Goal: Task Accomplishment & Management: Use online tool/utility

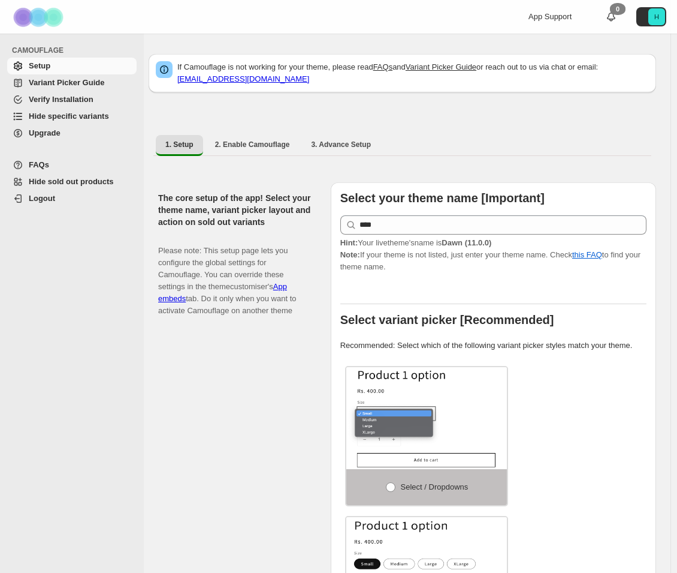
click at [102, 119] on span "Hide specific variants" at bounding box center [69, 116] width 80 height 9
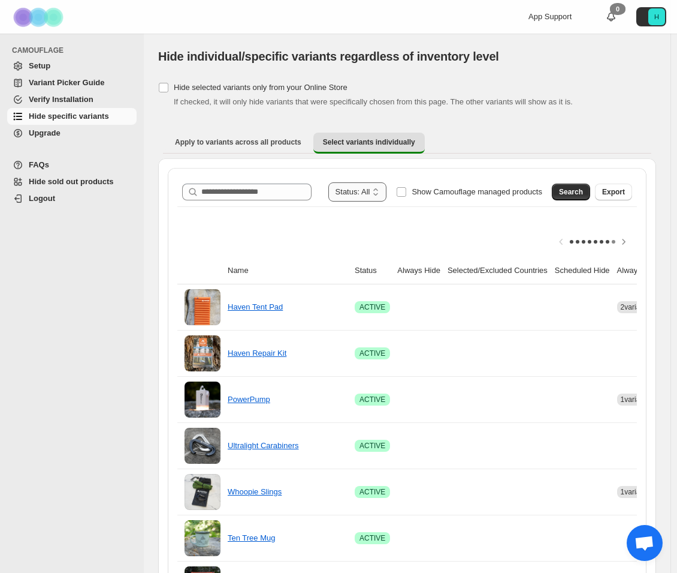
click at [363, 191] on select "**********" at bounding box center [358, 191] width 59 height 19
click at [284, 198] on input "Search product name" at bounding box center [256, 191] width 110 height 17
click at [571, 190] on span "Search" at bounding box center [571, 192] width 24 height 10
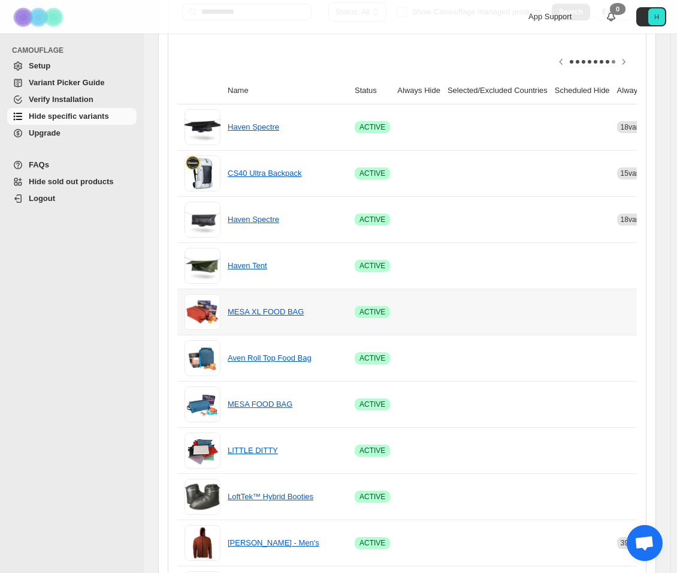
scroll to position [0, 83]
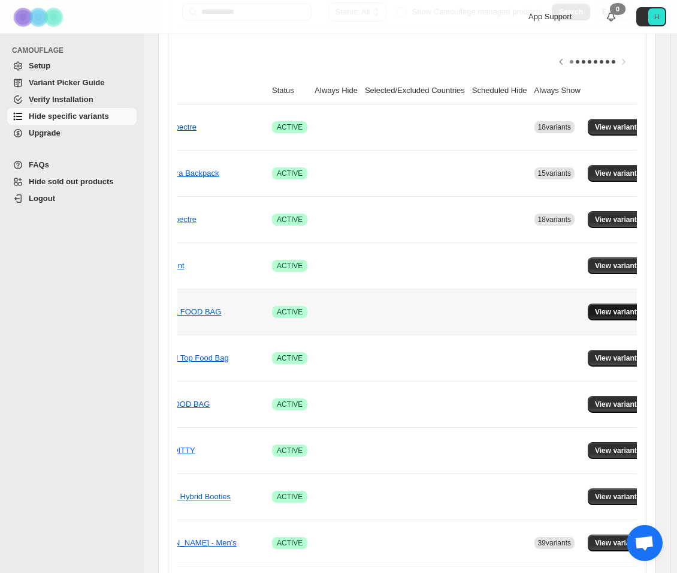
click at [598, 310] on span "View variants" at bounding box center [618, 312] width 46 height 10
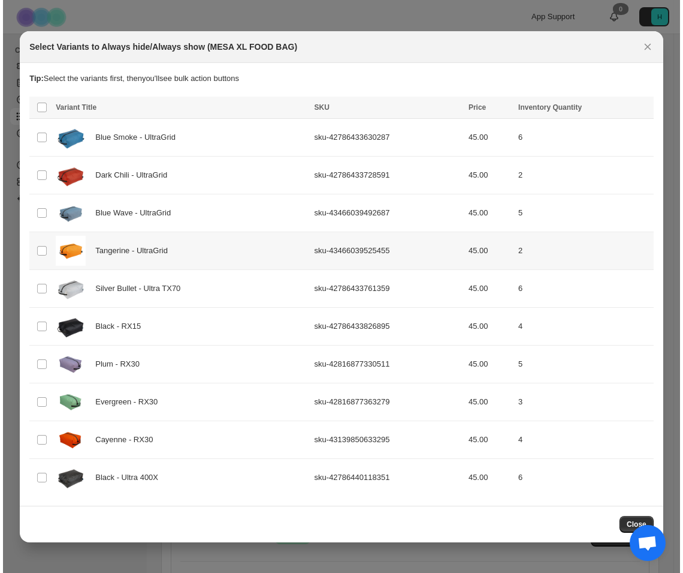
scroll to position [180, 0]
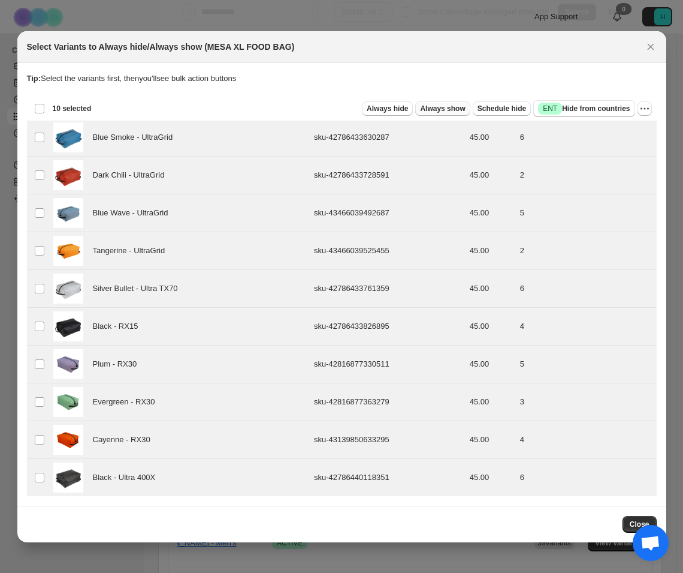
click at [465, 112] on span "Always show" at bounding box center [442, 109] width 45 height 10
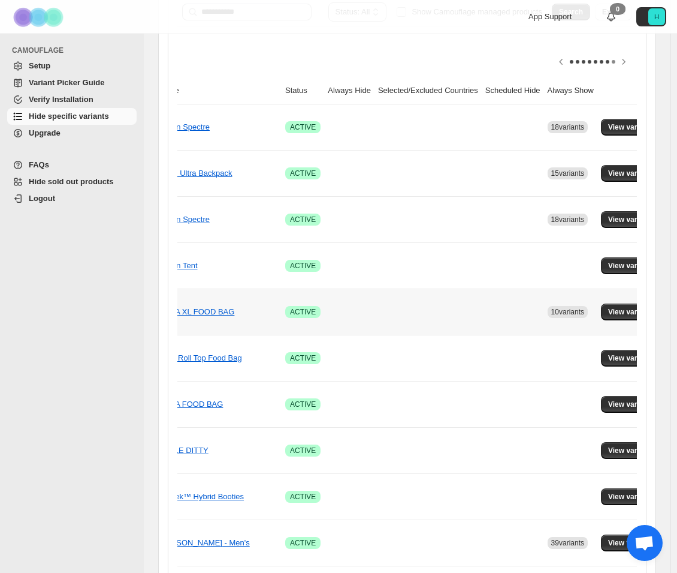
scroll to position [0, 83]
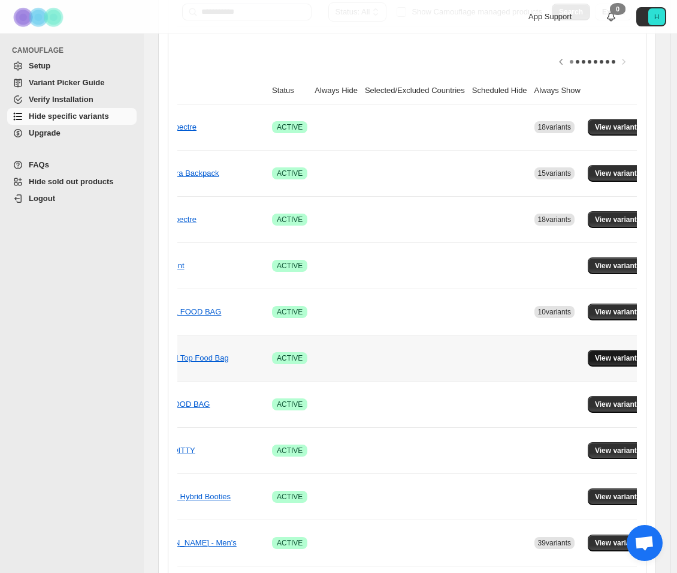
click at [600, 360] on span "View variants" at bounding box center [618, 358] width 46 height 10
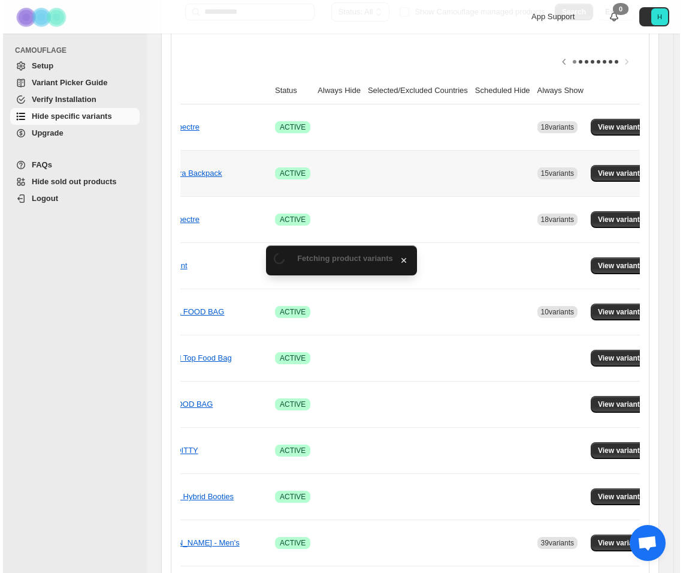
scroll to position [0, 0]
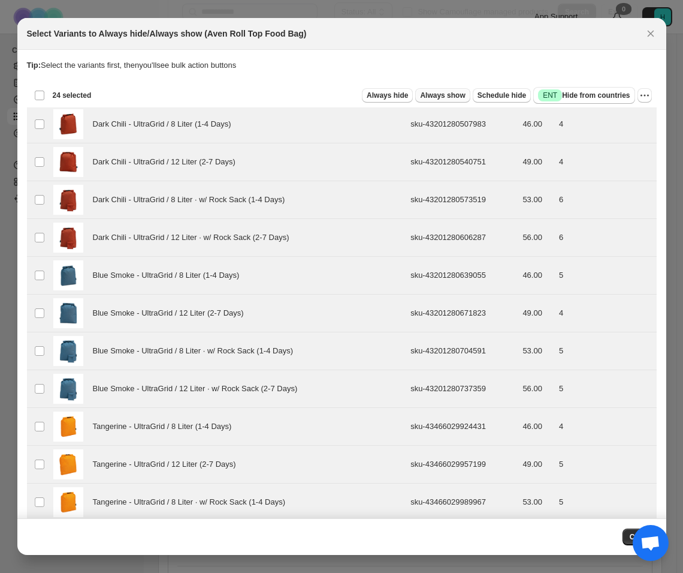
click at [456, 95] on span "Always show" at bounding box center [442, 96] width 45 height 10
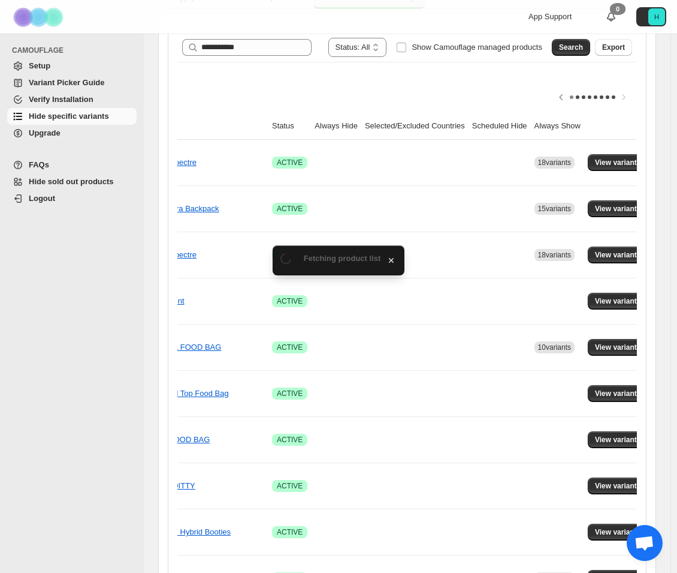
scroll to position [180, 0]
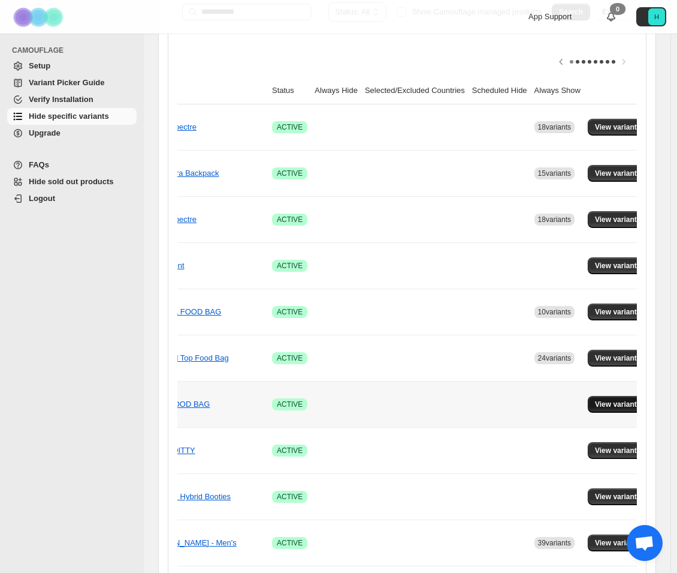
click at [603, 408] on span "View variants" at bounding box center [618, 404] width 46 height 10
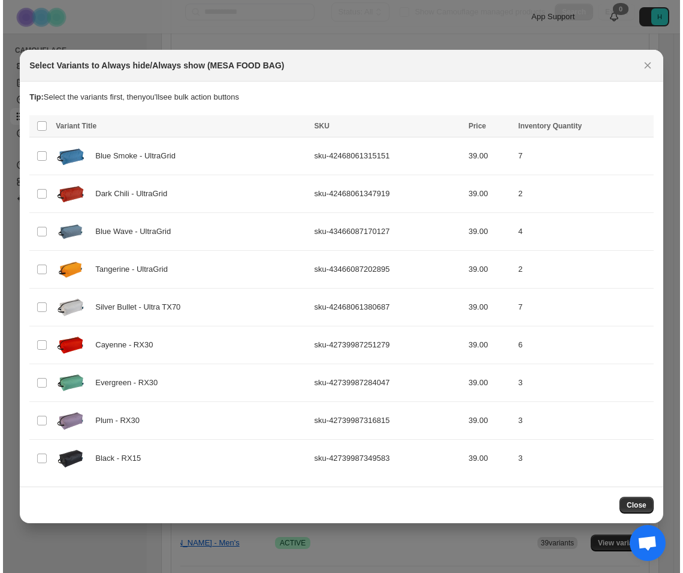
scroll to position [0, 0]
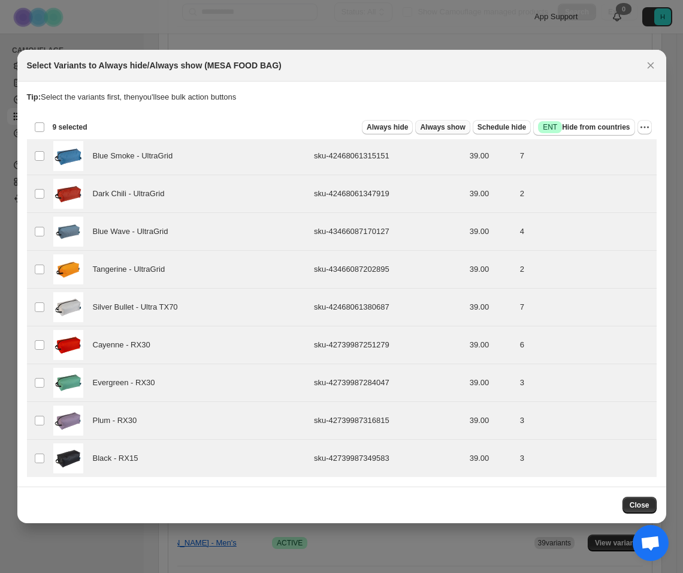
click at [463, 127] on span "Always show" at bounding box center [442, 127] width 45 height 10
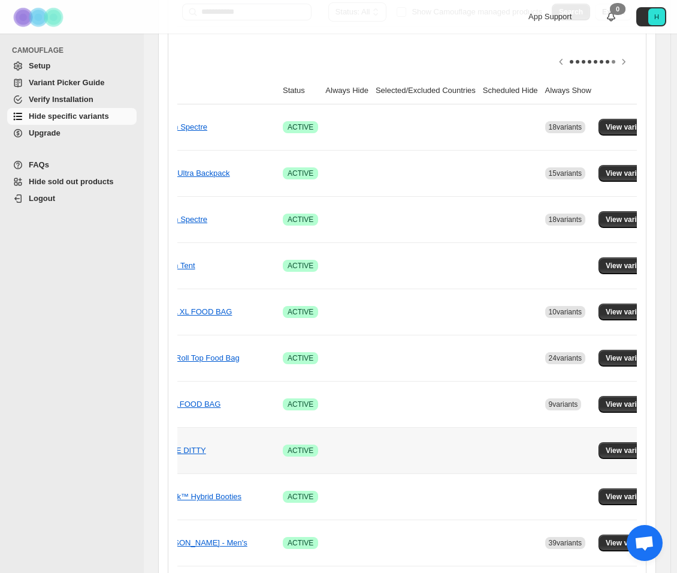
scroll to position [0, 73]
click at [606, 449] on span "View variants" at bounding box center [629, 450] width 46 height 10
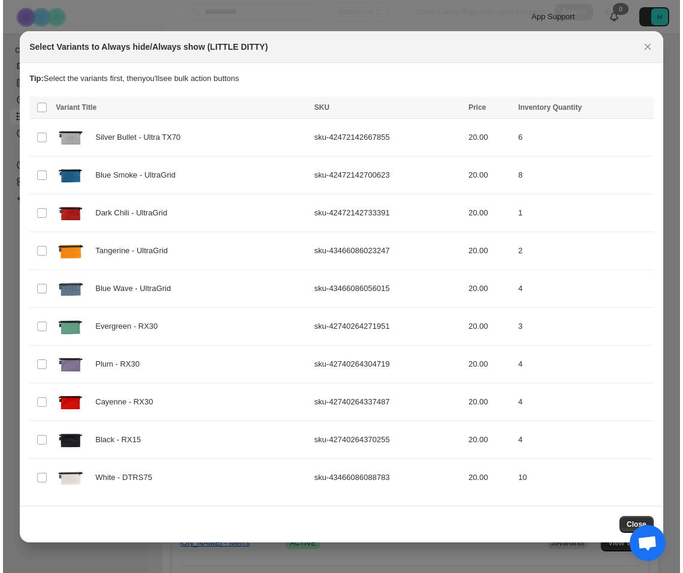
scroll to position [0, 0]
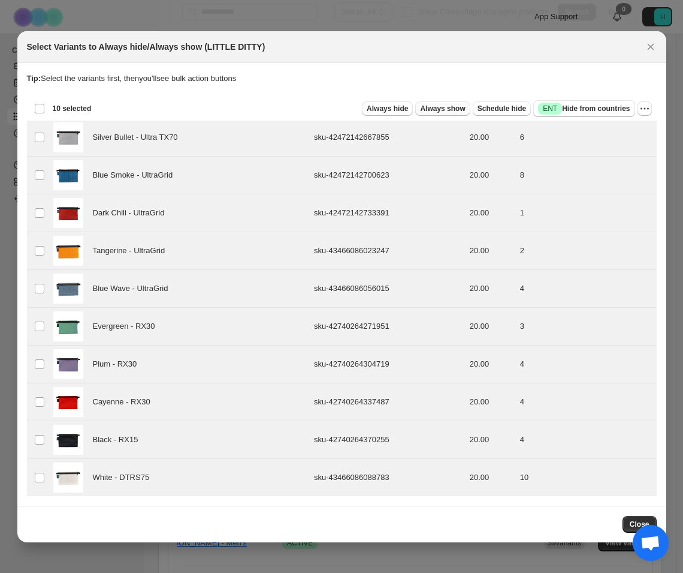
click at [454, 112] on span "Always show" at bounding box center [442, 109] width 45 height 10
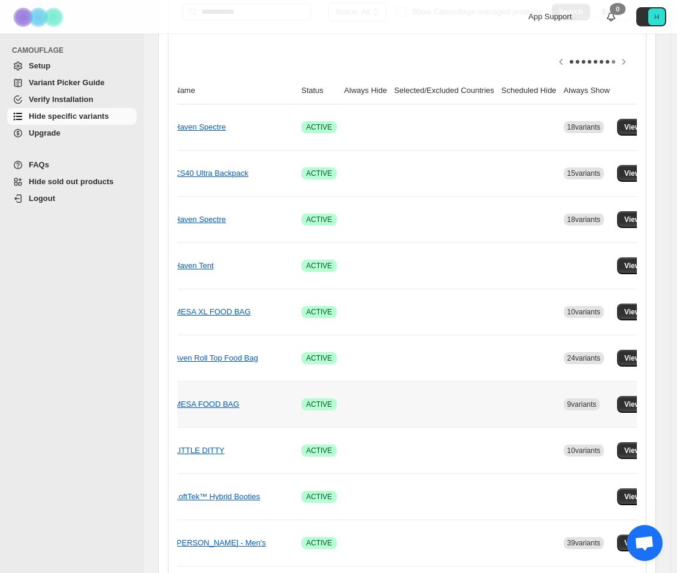
scroll to position [0, 83]
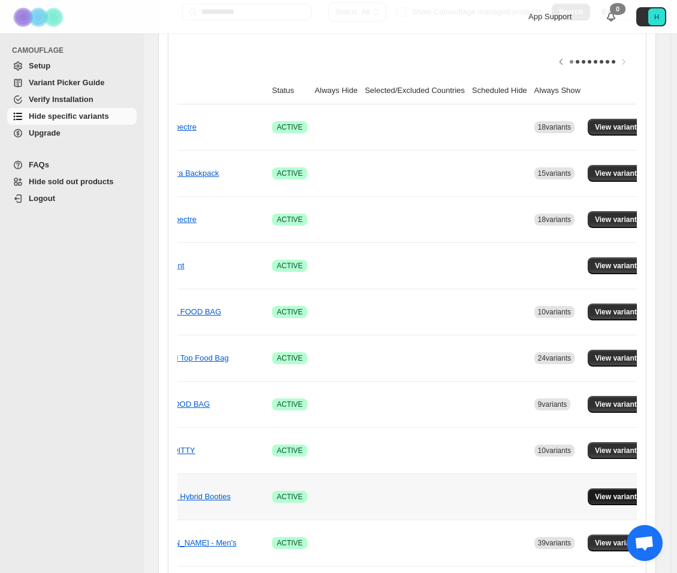
click at [605, 502] on button "View variants" at bounding box center [618, 496] width 61 height 17
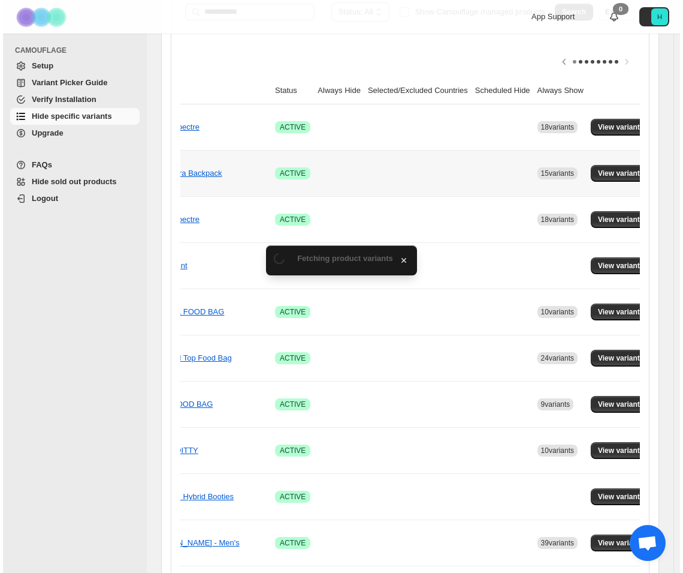
scroll to position [0, 0]
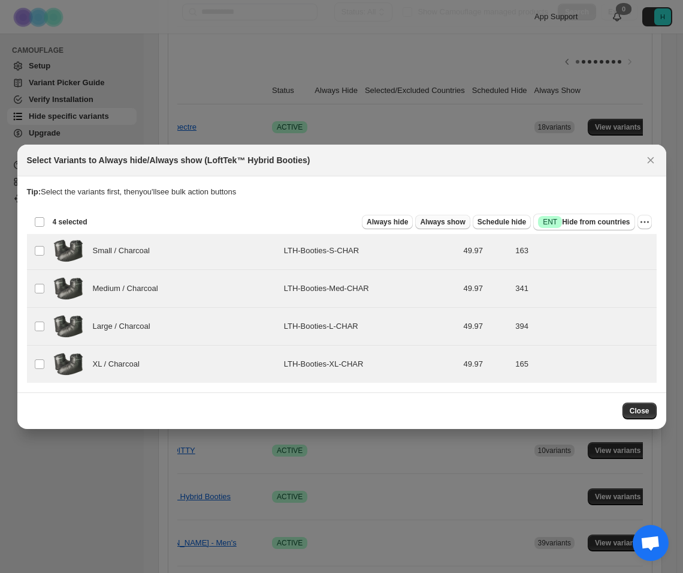
click at [442, 223] on span "Always show" at bounding box center [442, 222] width 45 height 10
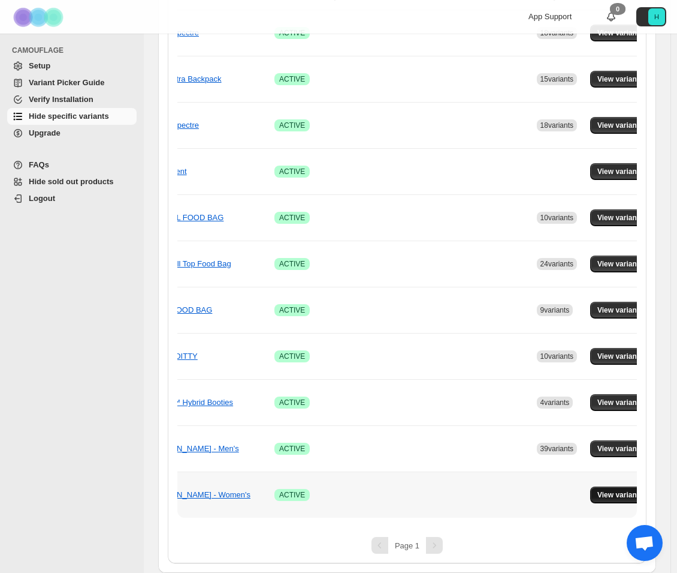
scroll to position [0, 82]
click at [607, 486] on button "View variants" at bounding box center [619, 494] width 61 height 17
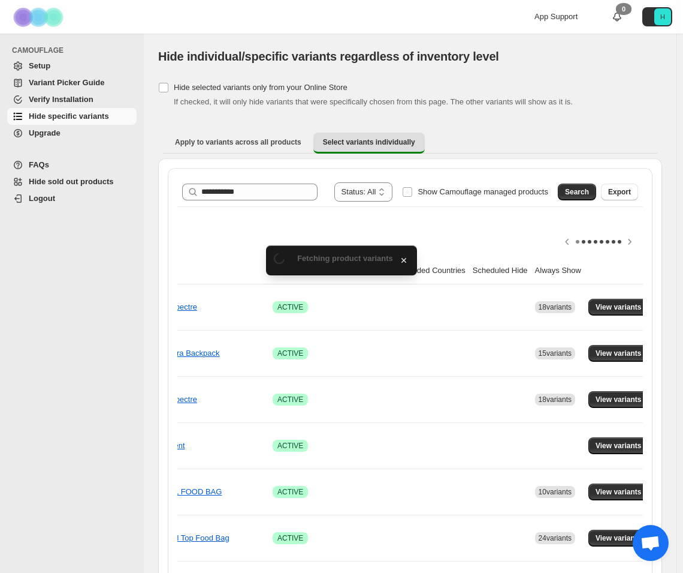
scroll to position [283, 0]
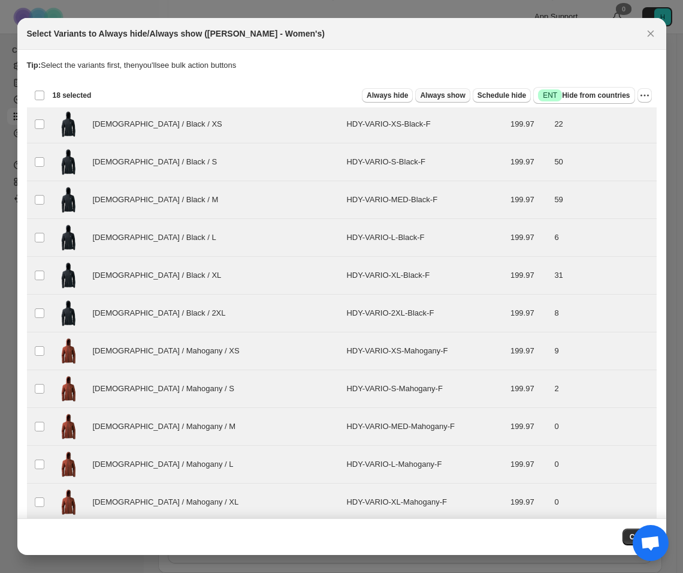
click at [455, 99] on span "Always show" at bounding box center [442, 96] width 45 height 10
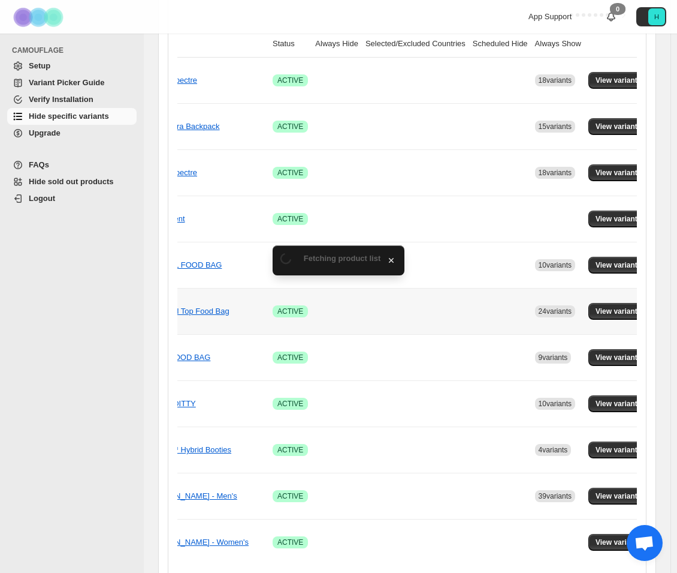
scroll to position [0, 0]
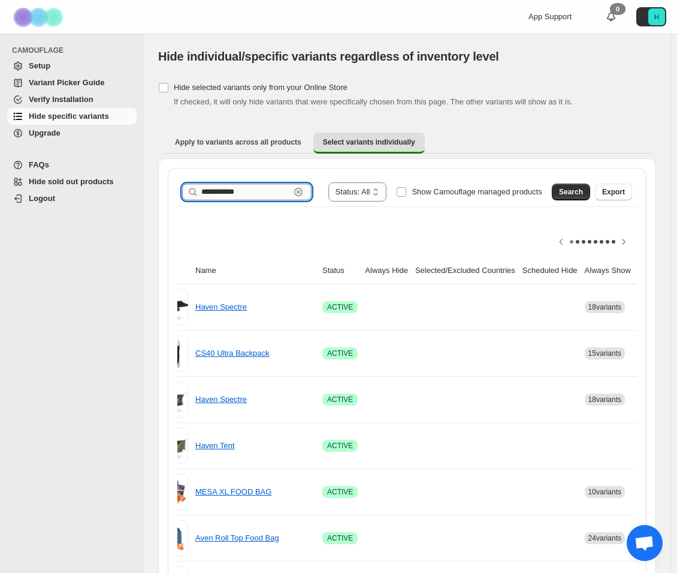
click at [247, 189] on input "**********" at bounding box center [245, 191] width 89 height 17
type input "*******"
click at [582, 189] on span "Search" at bounding box center [571, 192] width 24 height 10
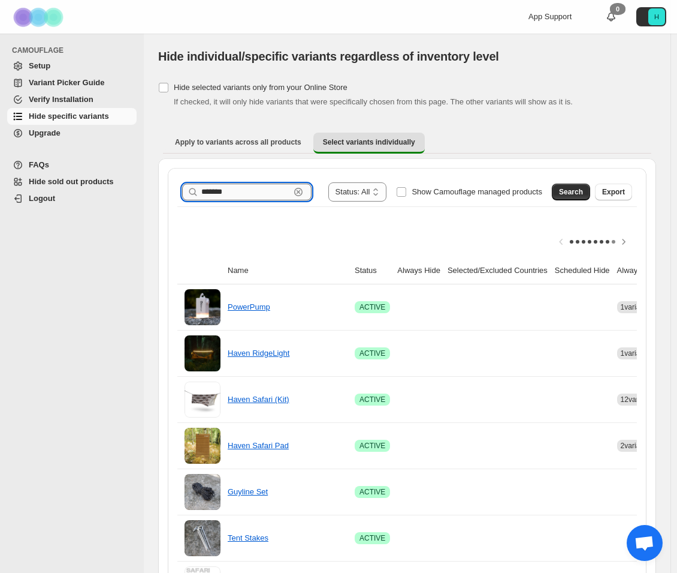
click at [290, 192] on input "*******" at bounding box center [245, 191] width 89 height 17
click at [583, 184] on button "Search" at bounding box center [571, 191] width 38 height 17
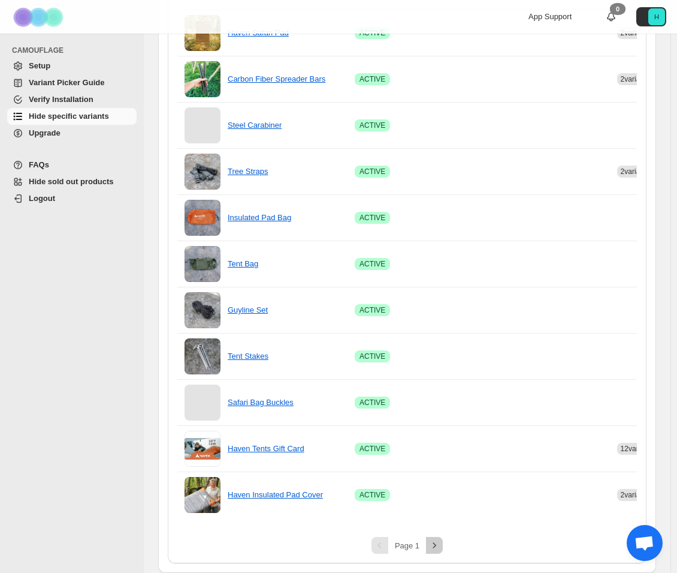
click at [440, 545] on icon "Next" at bounding box center [435, 545] width 12 height 12
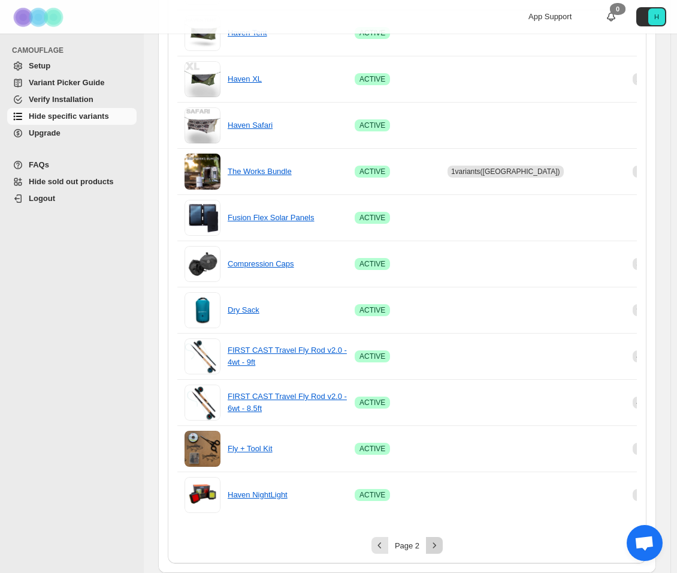
click at [438, 541] on icon "Next" at bounding box center [435, 545] width 12 height 12
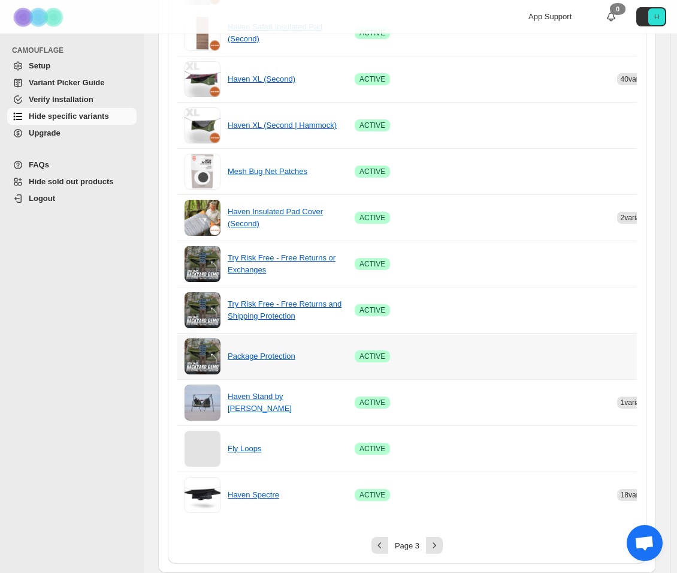
scroll to position [698, 0]
click at [435, 547] on icon "Next" at bounding box center [435, 545] width 12 height 12
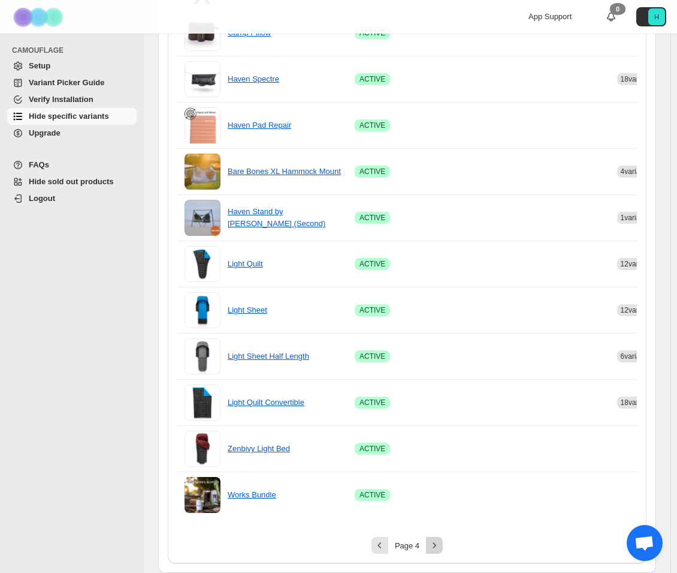
click at [433, 544] on icon "Next" at bounding box center [435, 545] width 12 height 12
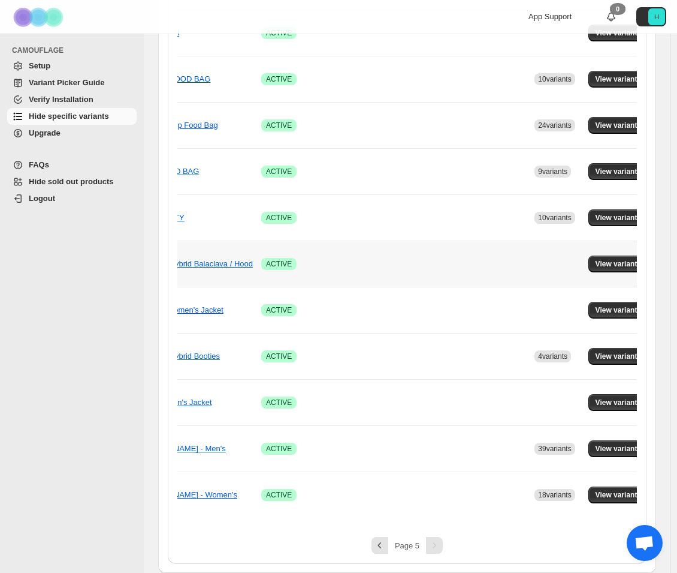
scroll to position [0, 93]
click at [589, 255] on button "View variants" at bounding box center [619, 263] width 61 height 17
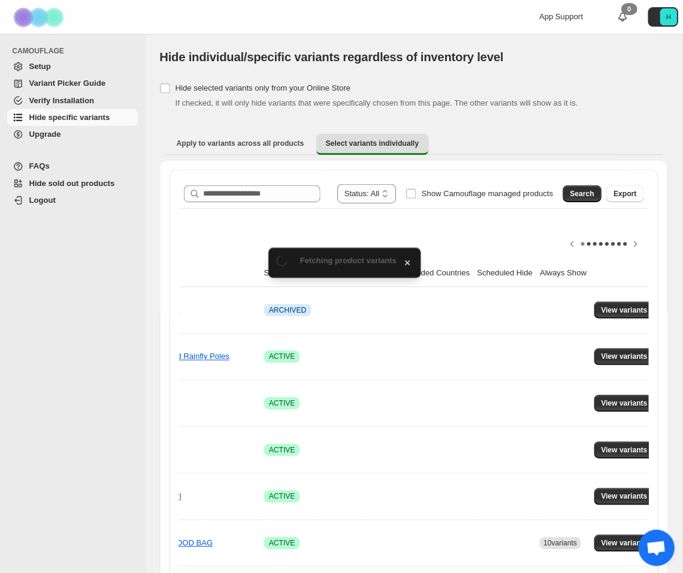
scroll to position [468, 0]
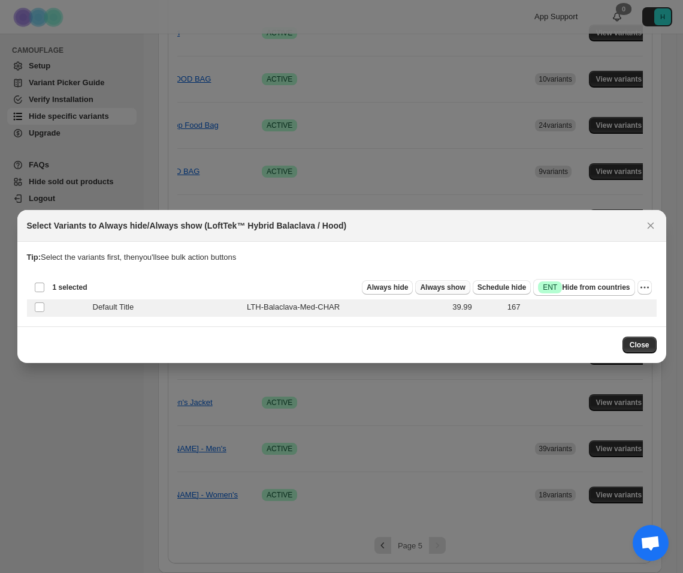
click at [459, 291] on span "Always show" at bounding box center [442, 287] width 45 height 10
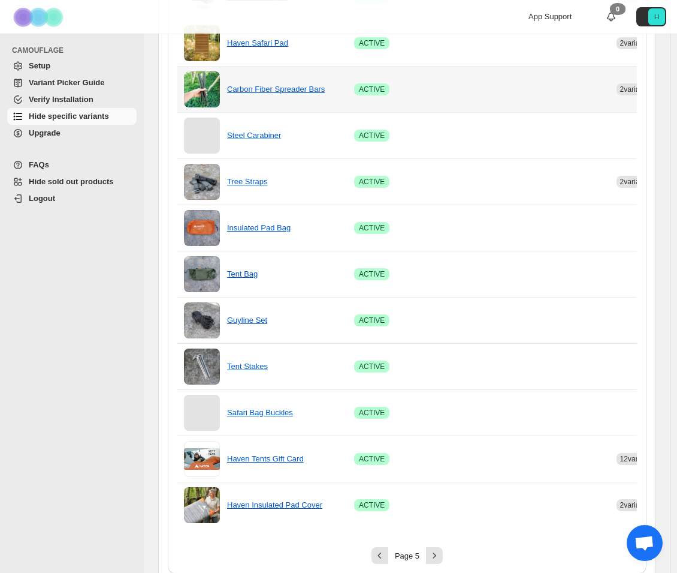
scroll to position [698, 0]
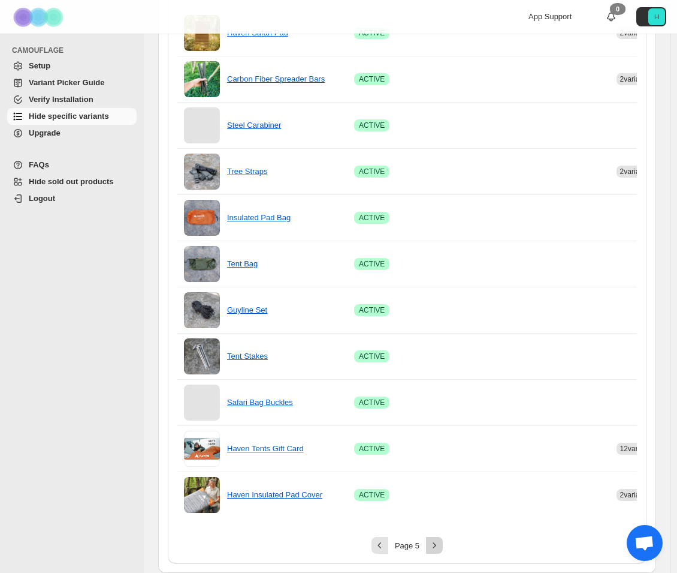
click at [433, 547] on icon "Next" at bounding box center [435, 545] width 12 height 12
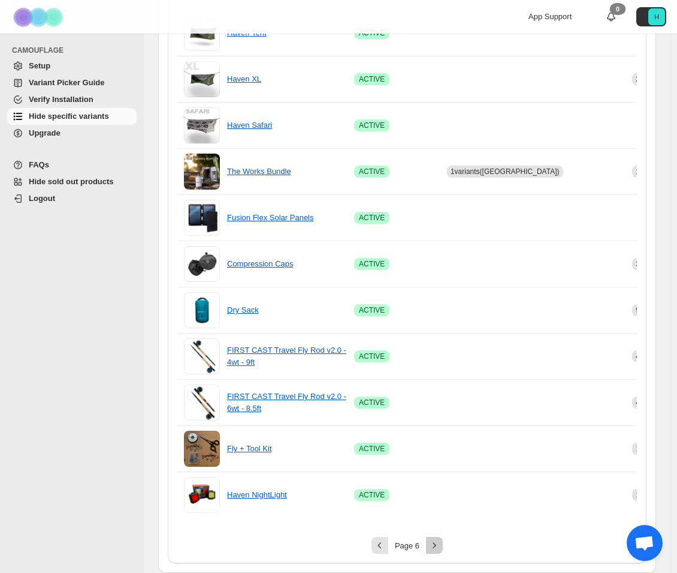
click at [434, 549] on icon "Next" at bounding box center [435, 545] width 12 height 12
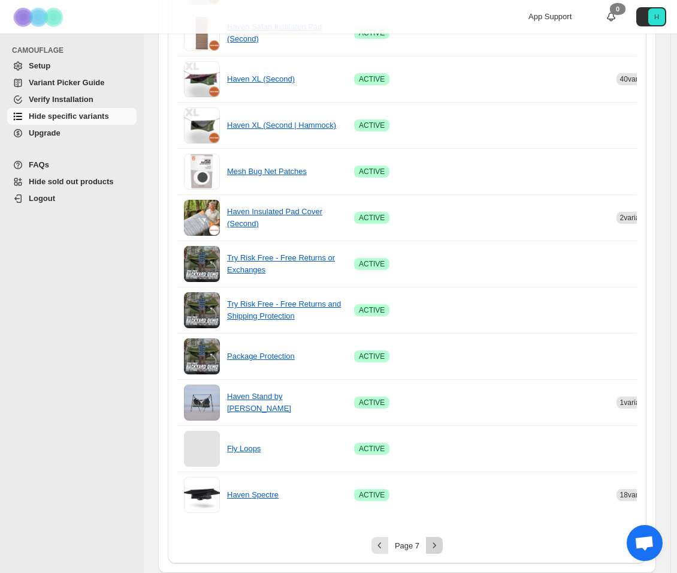
click at [439, 550] on icon "Next" at bounding box center [435, 545] width 12 height 12
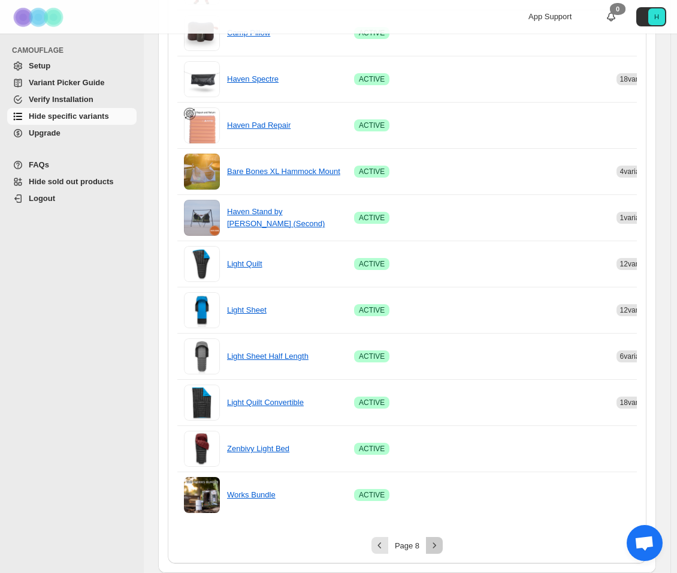
click at [434, 550] on icon "Next" at bounding box center [435, 545] width 12 height 12
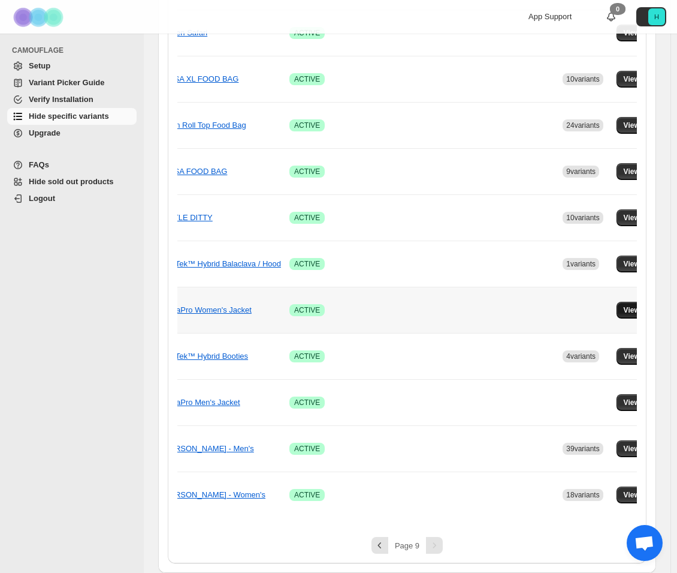
scroll to position [0, 65]
click at [625, 305] on span "View variants" at bounding box center [648, 310] width 46 height 10
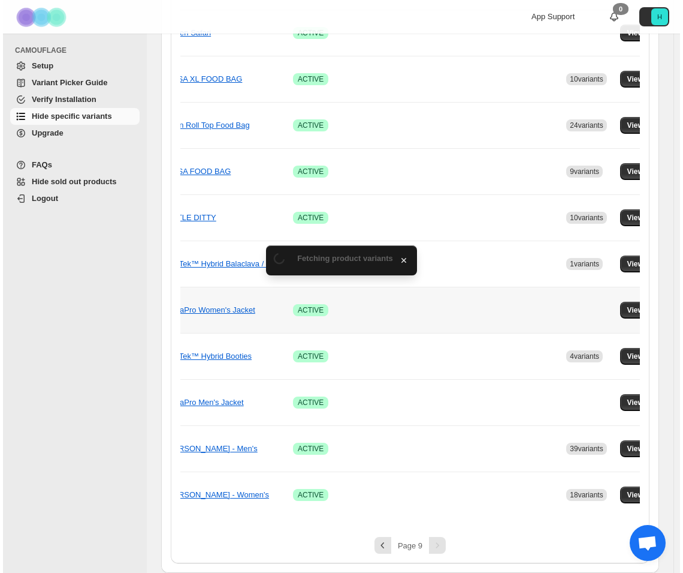
scroll to position [0, 0]
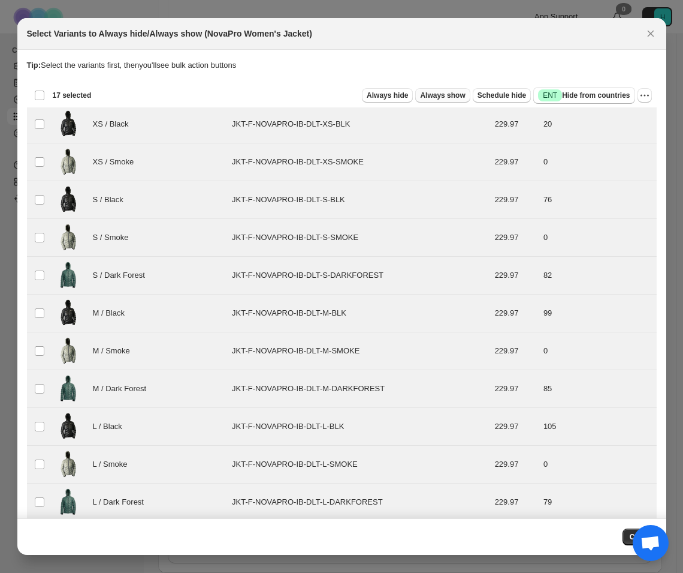
click at [427, 93] on span "Always show" at bounding box center [442, 96] width 45 height 10
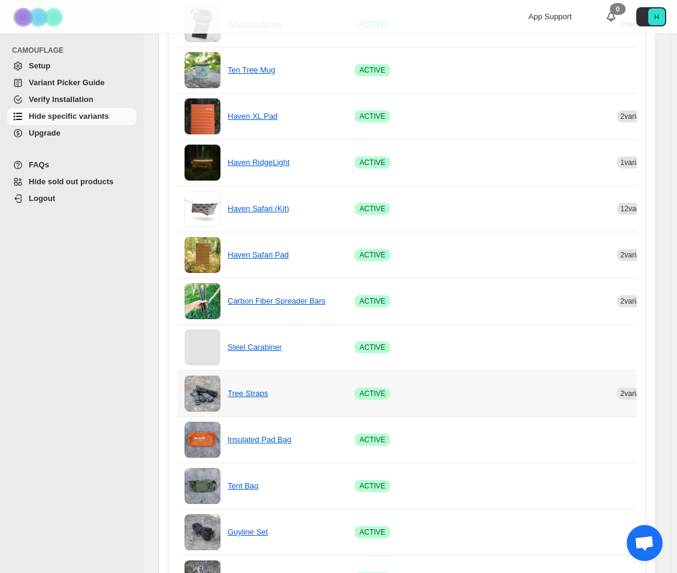
scroll to position [0, 1]
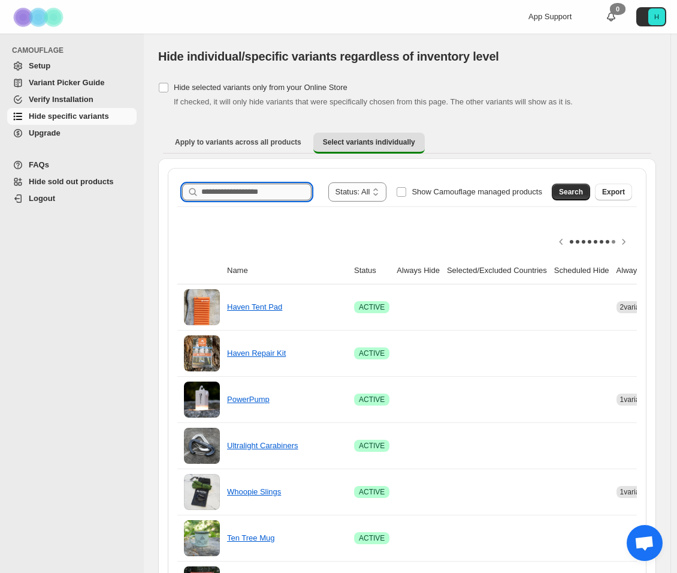
click at [278, 189] on input "Search product name" at bounding box center [256, 191] width 110 height 17
type input "****"
click at [570, 190] on span "Search" at bounding box center [571, 192] width 24 height 10
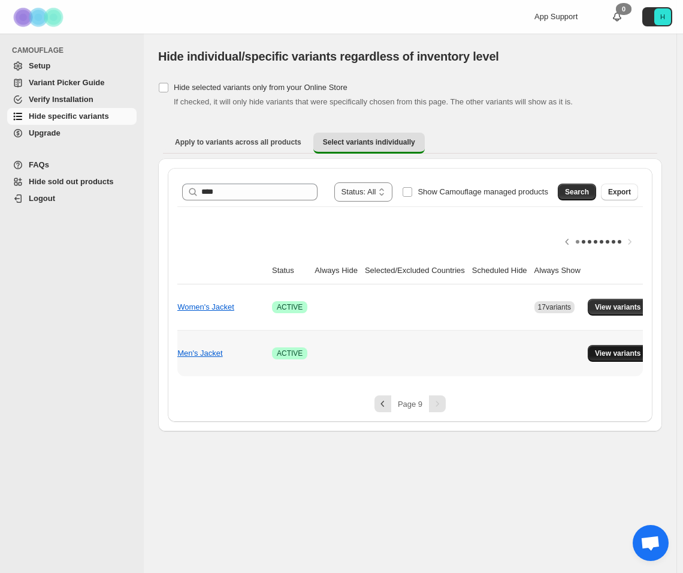
click at [604, 355] on span "View variants" at bounding box center [618, 353] width 46 height 10
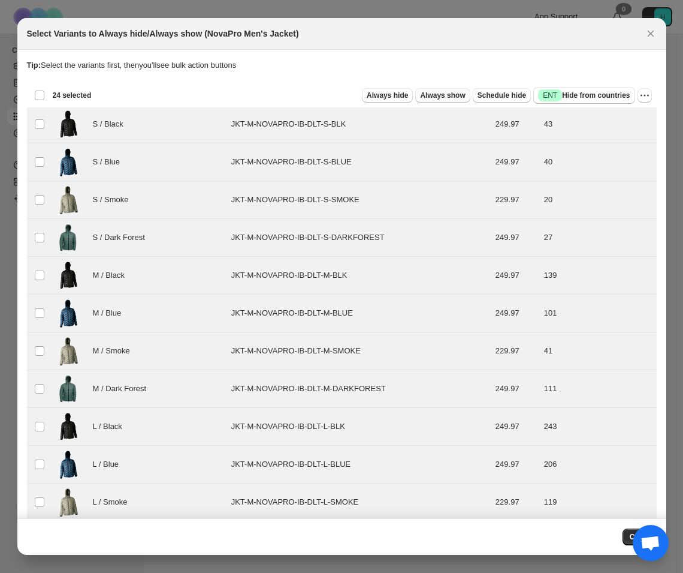
click at [446, 98] on span "Always show" at bounding box center [442, 96] width 45 height 10
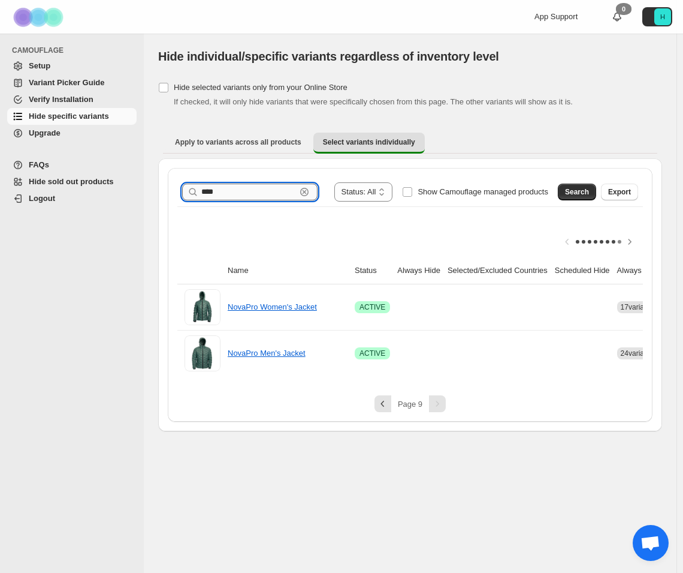
click at [296, 191] on input "****" at bounding box center [248, 191] width 95 height 17
click at [583, 194] on span "Search" at bounding box center [577, 192] width 24 height 10
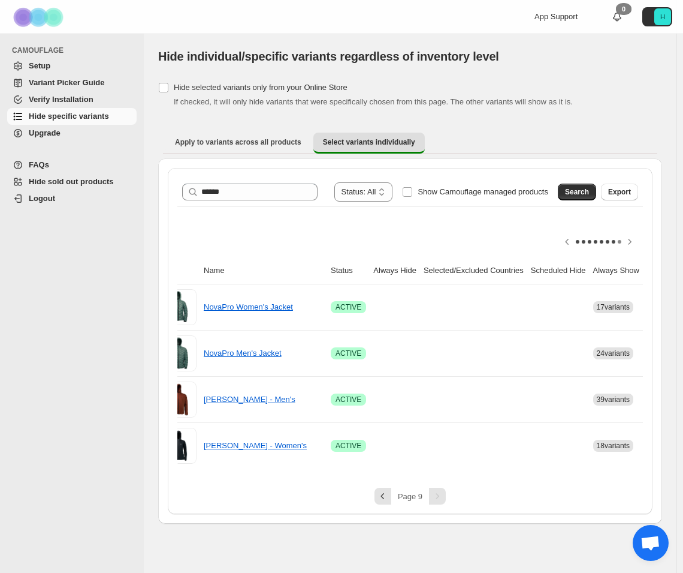
scroll to position [0, 4]
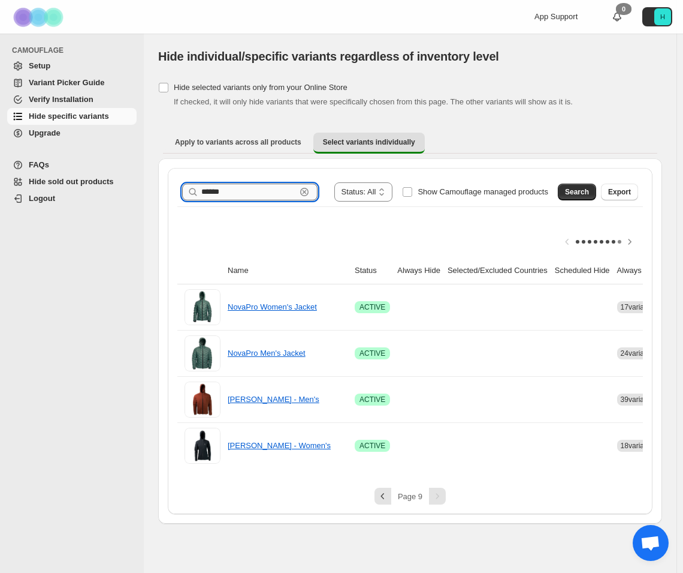
click at [255, 187] on input "******" at bounding box center [248, 191] width 95 height 17
click at [579, 191] on span "Search" at bounding box center [577, 192] width 24 height 10
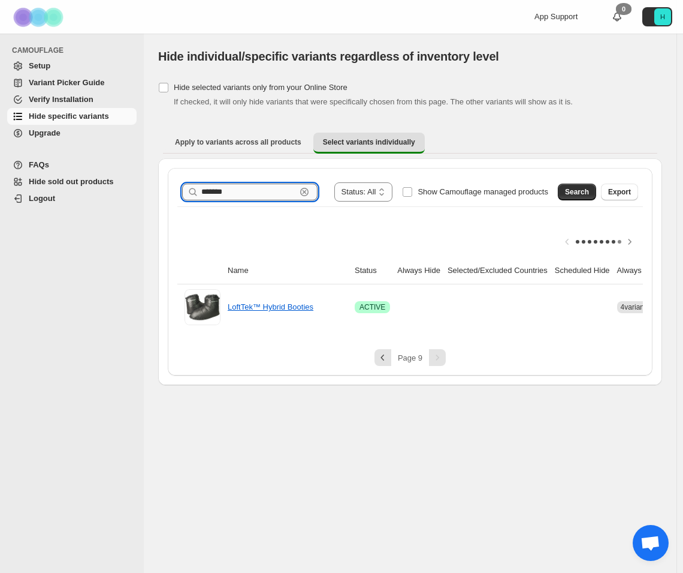
click at [272, 189] on input "*******" at bounding box center [248, 191] width 95 height 17
click at [269, 189] on input "*******" at bounding box center [248, 191] width 95 height 17
type input "*"
type input "***"
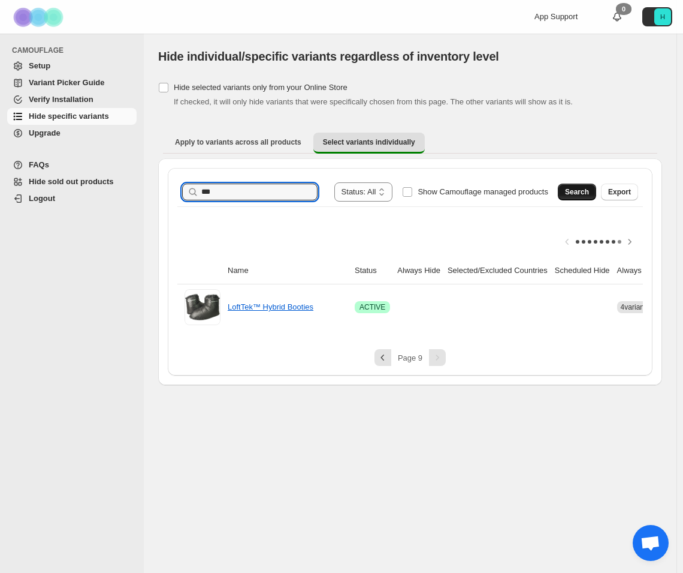
click at [577, 192] on span "Search" at bounding box center [577, 192] width 24 height 10
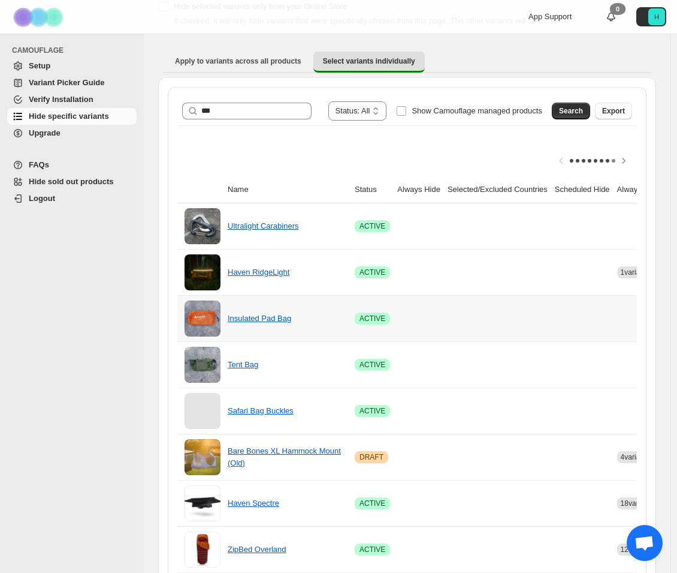
scroll to position [0, 0]
